Goal: Task Accomplishment & Management: Use online tool/utility

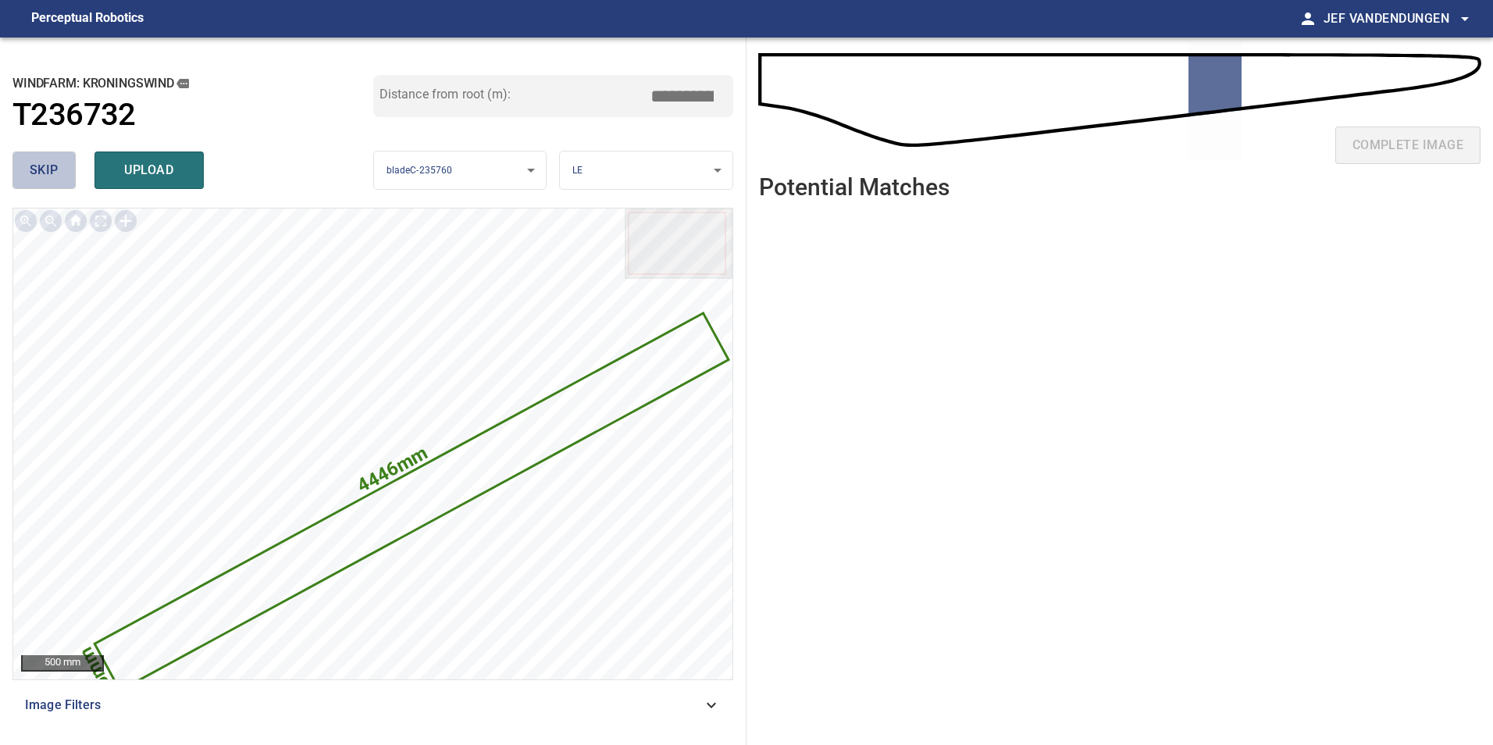
click at [45, 163] on span "skip" at bounding box center [44, 170] width 29 height 22
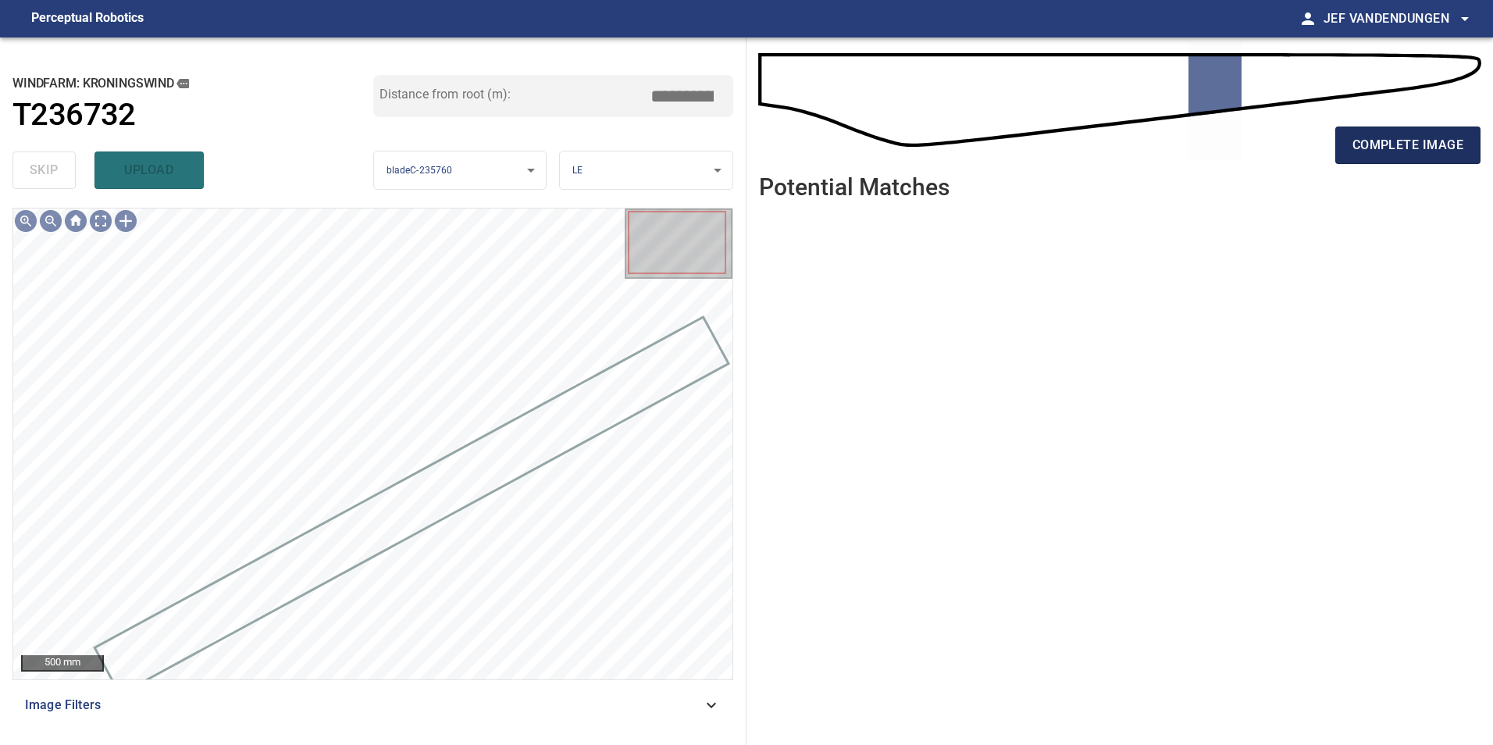
click at [1421, 145] on span "complete image" at bounding box center [1408, 145] width 111 height 22
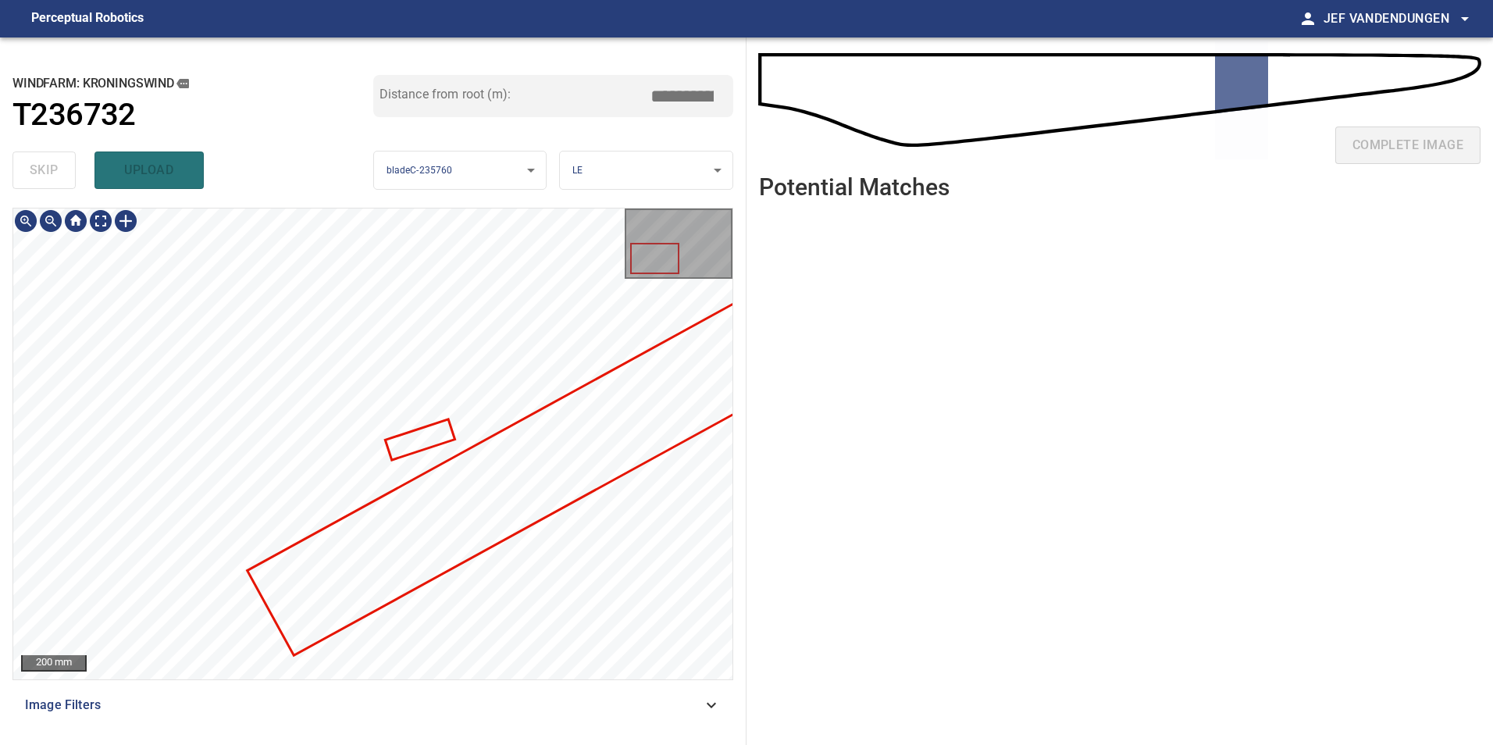
click at [552, 203] on div "**********" at bounding box center [373, 391] width 747 height 708
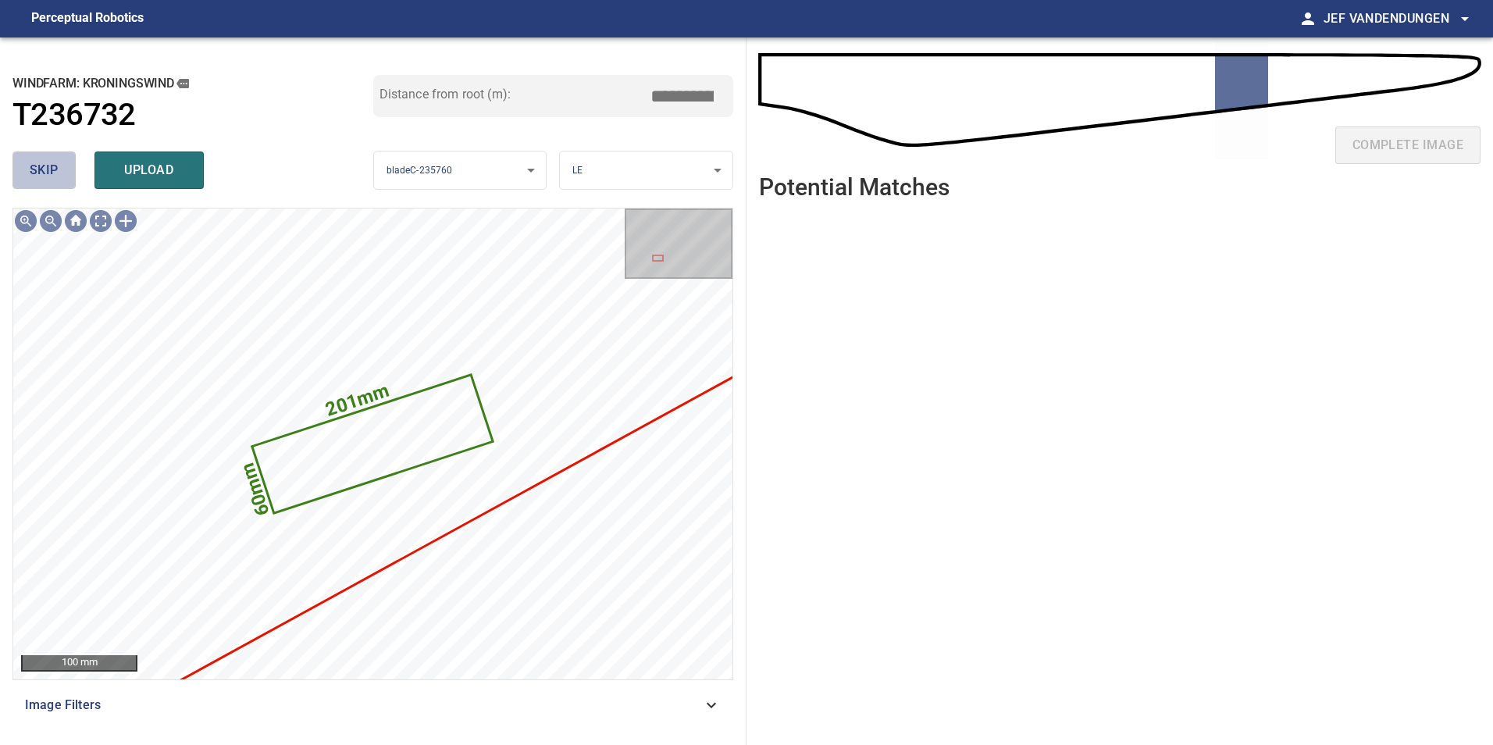
click at [33, 175] on span "skip" at bounding box center [44, 170] width 29 height 22
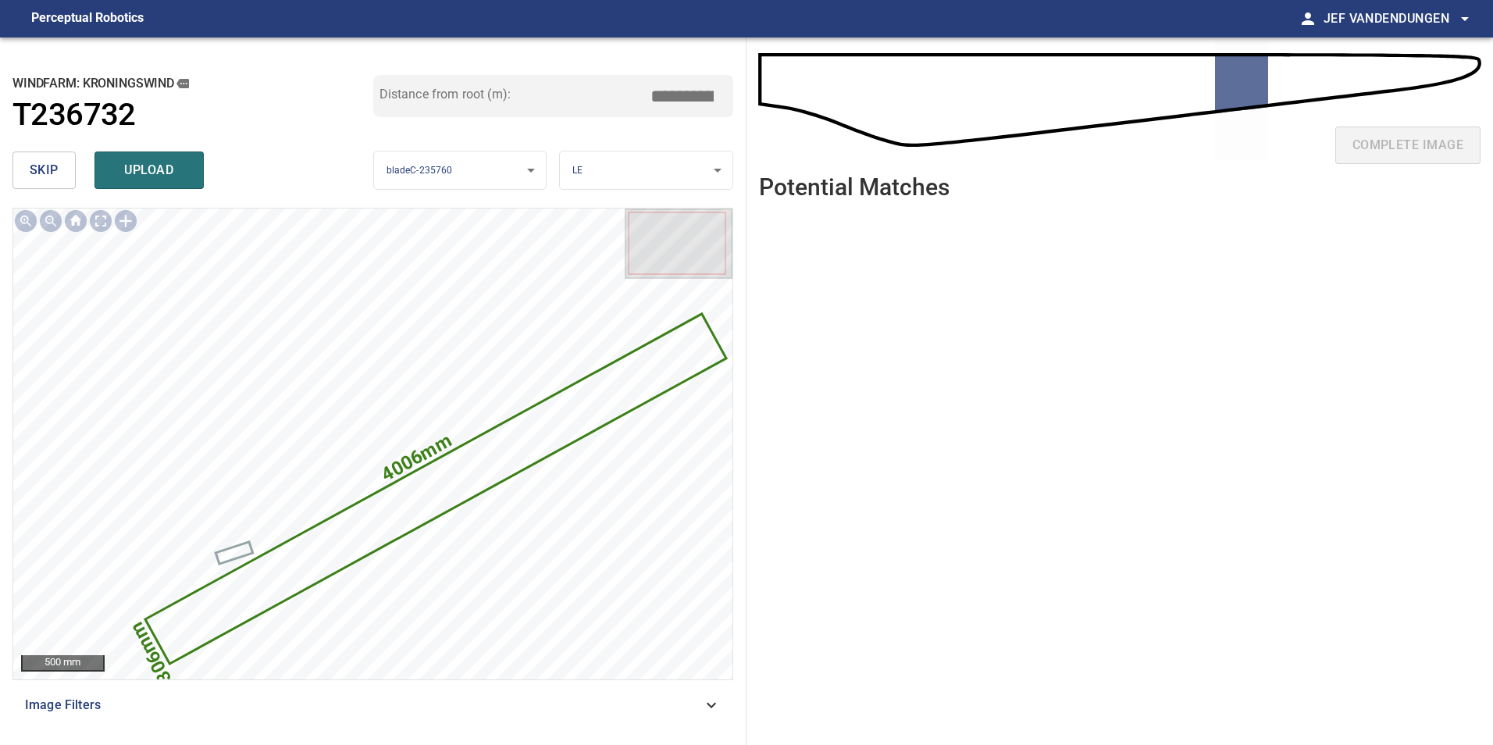
drag, startPoint x: 838, startPoint y: 509, endPoint x: 881, endPoint y: 355, distance: 160.5
click at [881, 355] on ul at bounding box center [1120, 466] width 722 height 508
click at [1050, 358] on ul at bounding box center [1120, 466] width 722 height 508
